Goal: Task Accomplishment & Management: Use online tool/utility

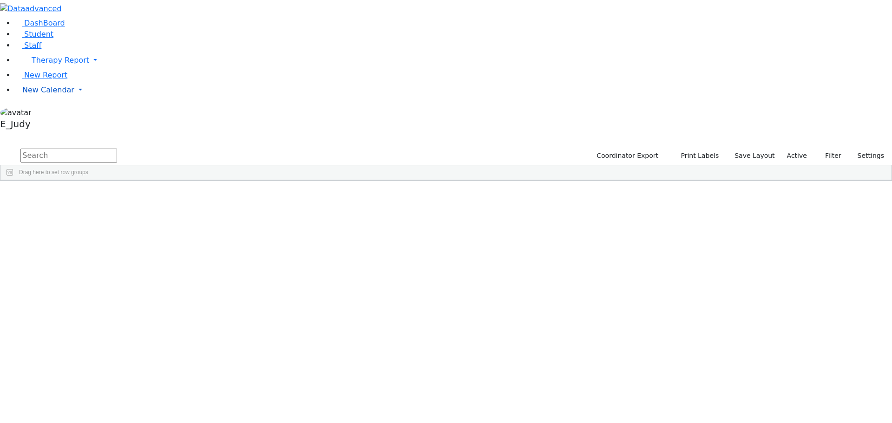
click at [88, 70] on link "New Calendar" at bounding box center [453, 60] width 877 height 19
click at [129, 109] on icon at bounding box center [129, 109] width 0 height 0
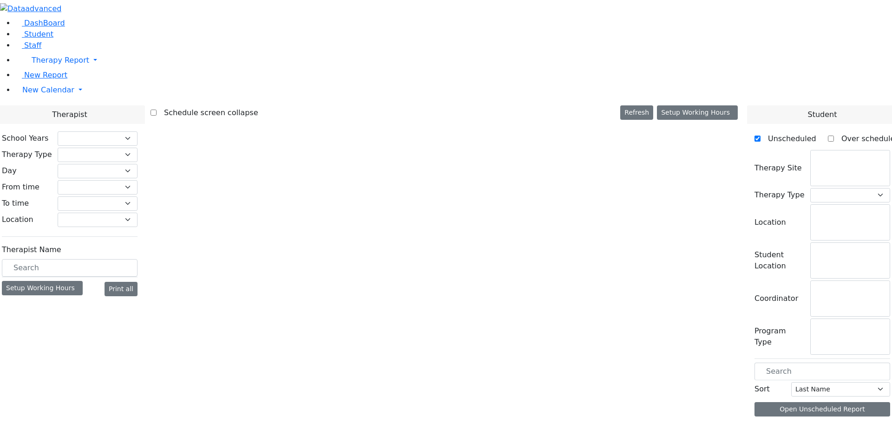
checkbox input "false"
select select "212"
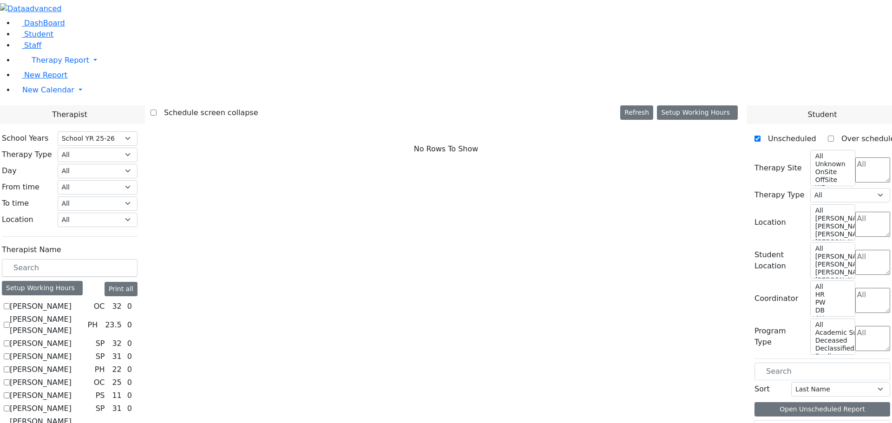
click at [40, 301] on label "[PERSON_NAME]" at bounding box center [41, 306] width 62 height 11
click at [10, 303] on input "[PERSON_NAME]" at bounding box center [7, 306] width 6 height 6
checkbox input "true"
select select "1"
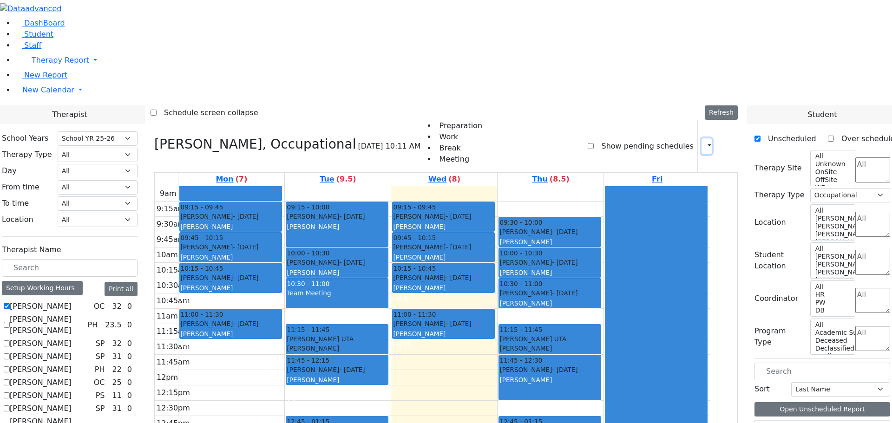
click at [703, 142] on icon "button" at bounding box center [703, 146] width 0 height 9
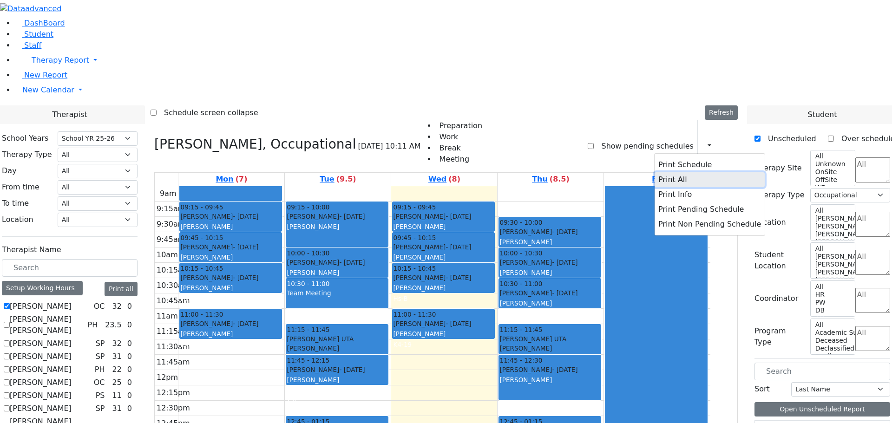
click at [654, 172] on button "Print All" at bounding box center [709, 179] width 110 height 15
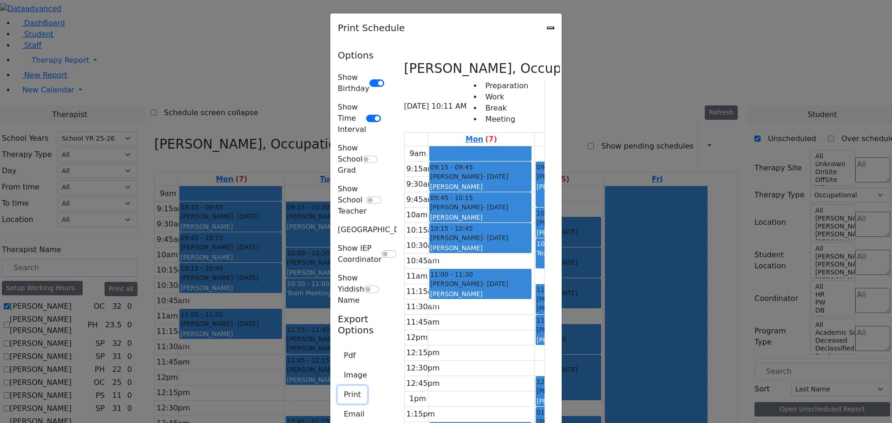
click at [338, 386] on button "Print" at bounding box center [352, 395] width 29 height 18
